Goal: Task Accomplishment & Management: Use online tool/utility

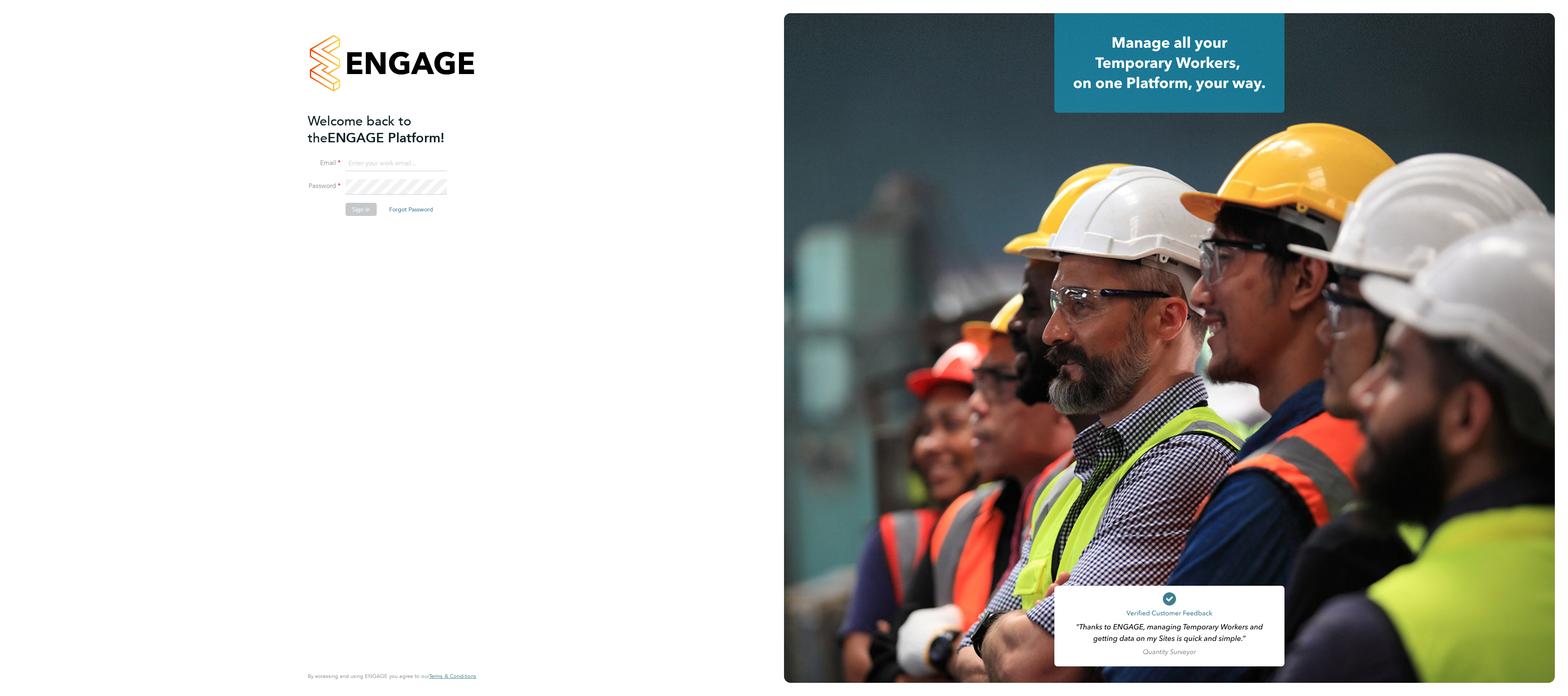
type input "[PERSON_NAME][EMAIL_ADDRESS][PERSON_NAME][DOMAIN_NAME]"
click at [350, 209] on button "Sign In" at bounding box center [361, 209] width 31 height 13
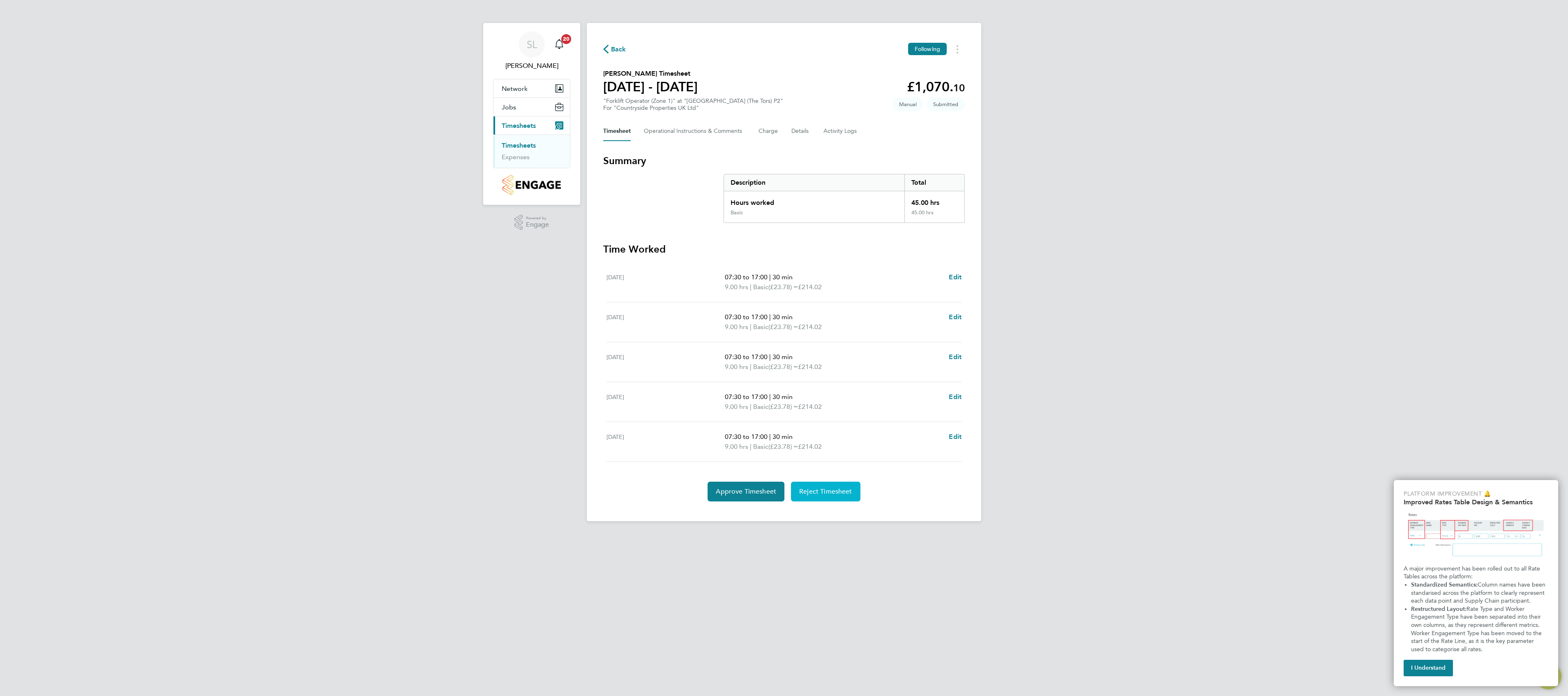
click at [837, 496] on span "Reject Timesheet" at bounding box center [825, 491] width 53 height 9
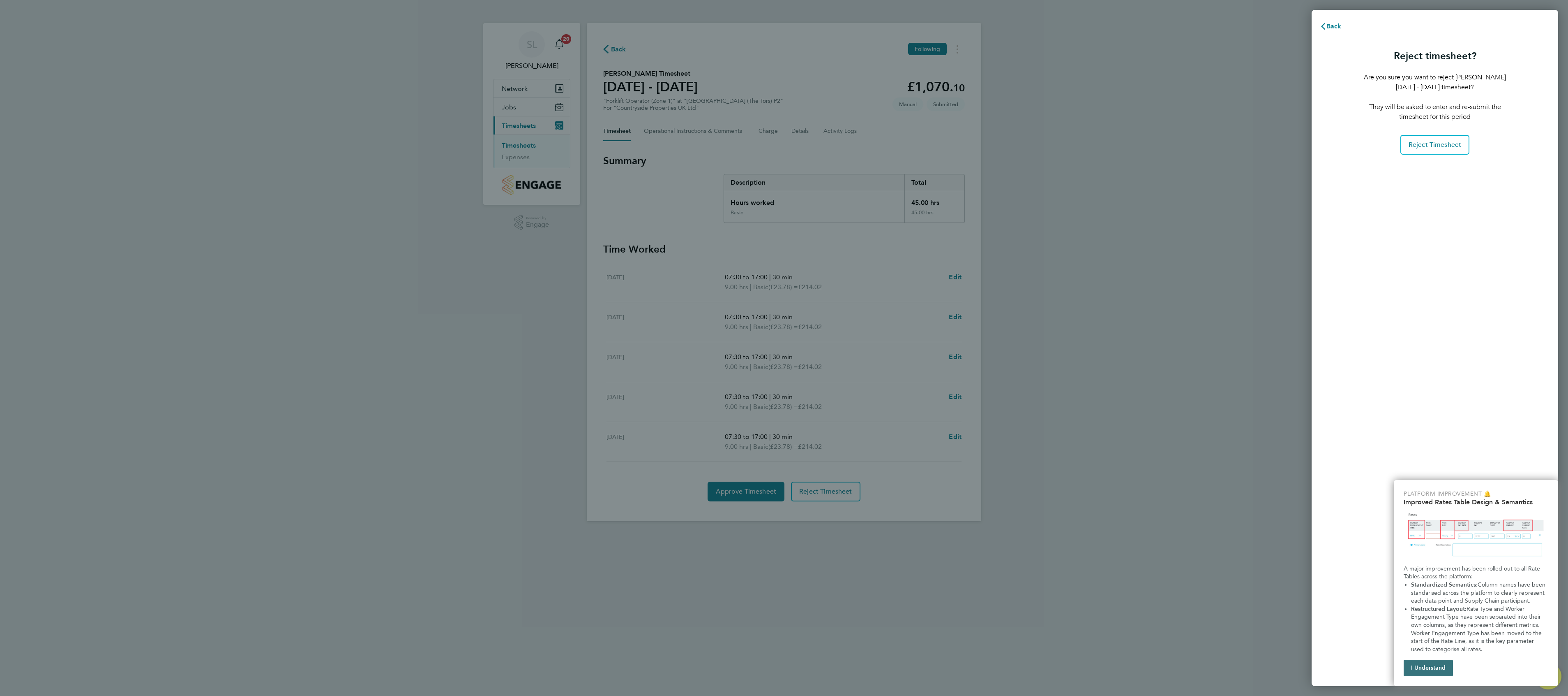
click at [1438, 670] on button "I Understand" at bounding box center [1428, 667] width 49 height 16
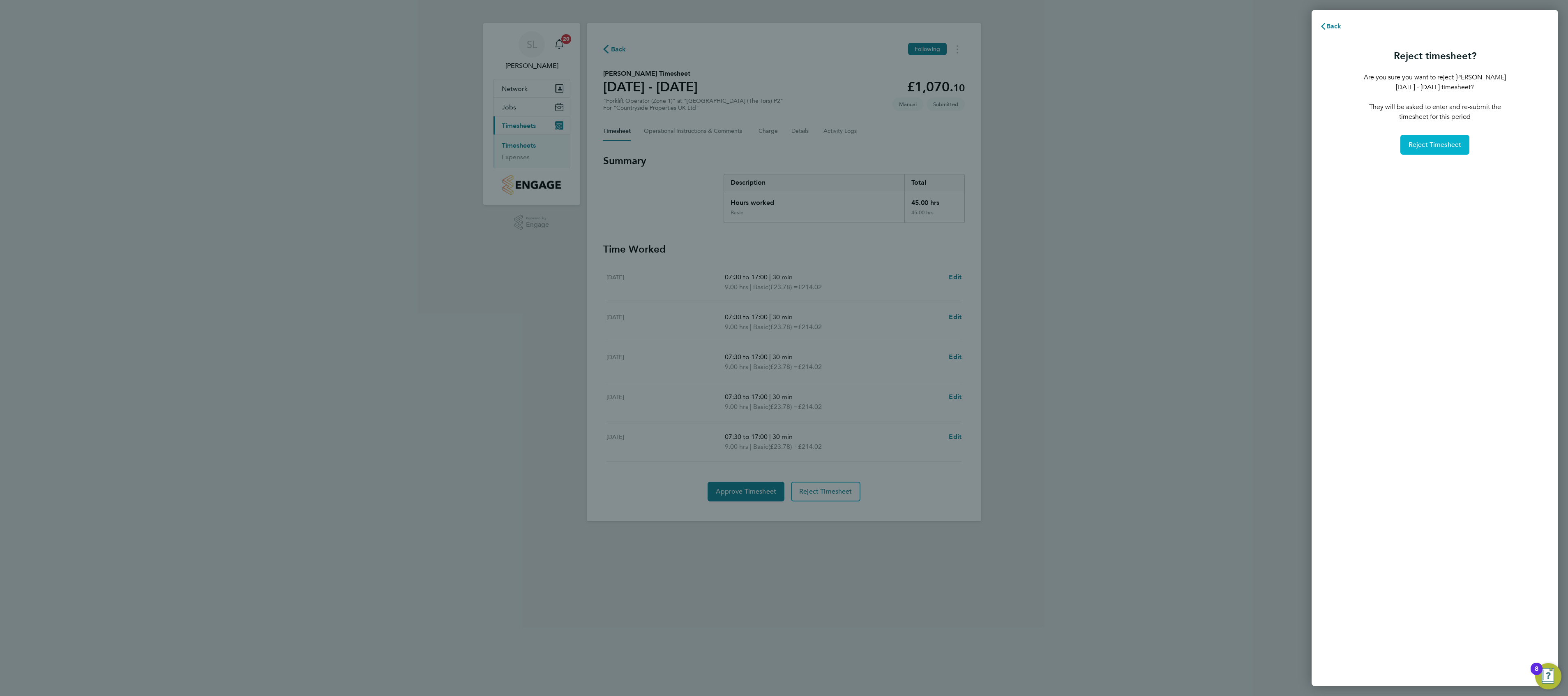
click at [1417, 147] on span "Reject Timesheet" at bounding box center [1435, 145] width 53 height 9
